Goal: Task Accomplishment & Management: Complete application form

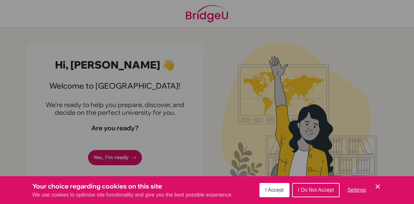
click at [278, 192] on span "I Accept" at bounding box center [274, 190] width 18 height 6
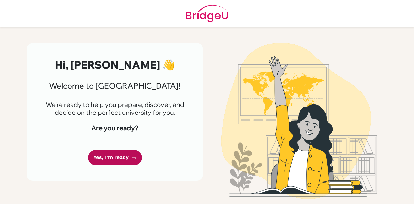
click at [122, 161] on link "Yes, I'm ready" at bounding box center [115, 157] width 54 height 15
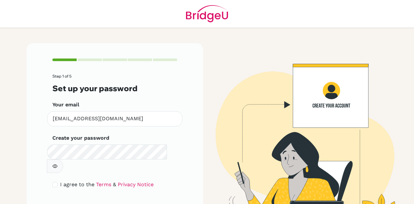
click at [63, 160] on button "button" at bounding box center [55, 167] width 16 height 14
click at [47, 177] on div "Step 1 of 5 Set up your password Your email [EMAIL_ADDRESS][DOMAIN_NAME] Invali…" at bounding box center [115, 139] width 177 height 192
click at [61, 181] on label "I agree to the Terms & Privacy Notice" at bounding box center [107, 185] width 94 height 8
click at [55, 182] on input "checkbox" at bounding box center [54, 184] width 5 height 5
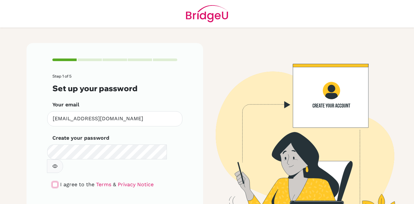
checkbox input "true"
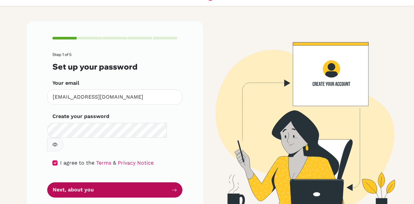
click at [77, 183] on button "Next, about you" at bounding box center [114, 190] width 135 height 15
